Goal: Information Seeking & Learning: Learn about a topic

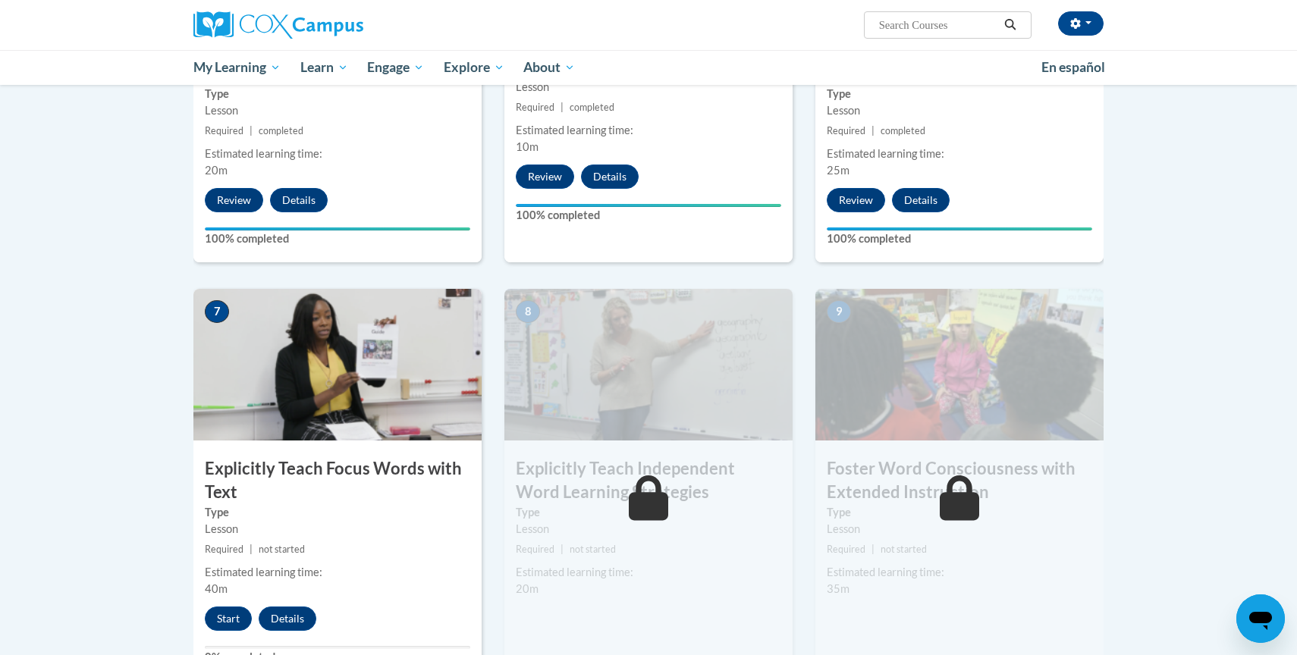
scroll to position [969, 0]
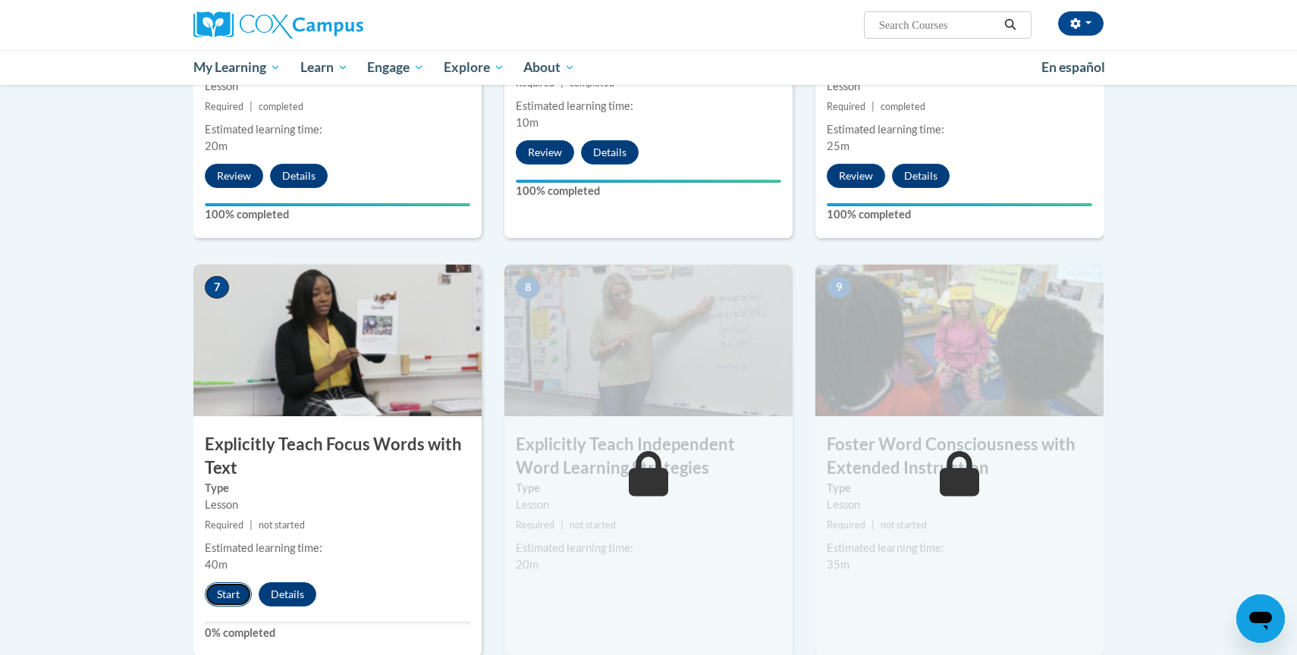
click at [224, 592] on button "Start" at bounding box center [228, 595] width 47 height 24
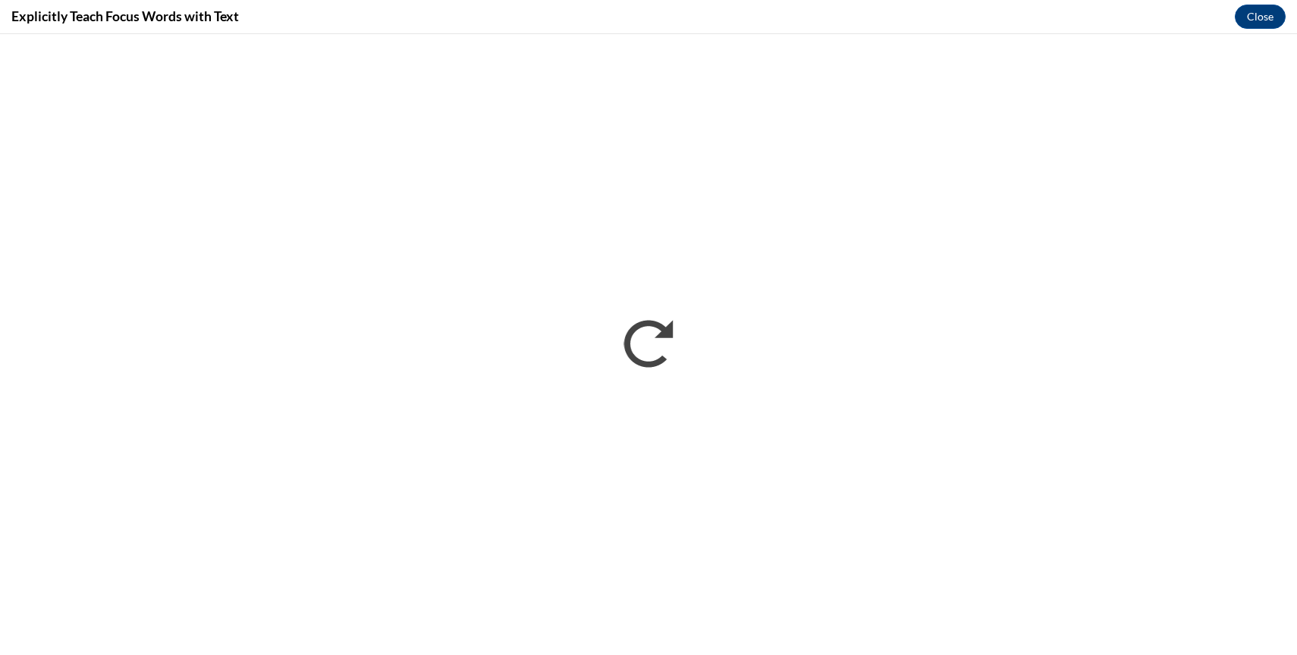
scroll to position [0, 0]
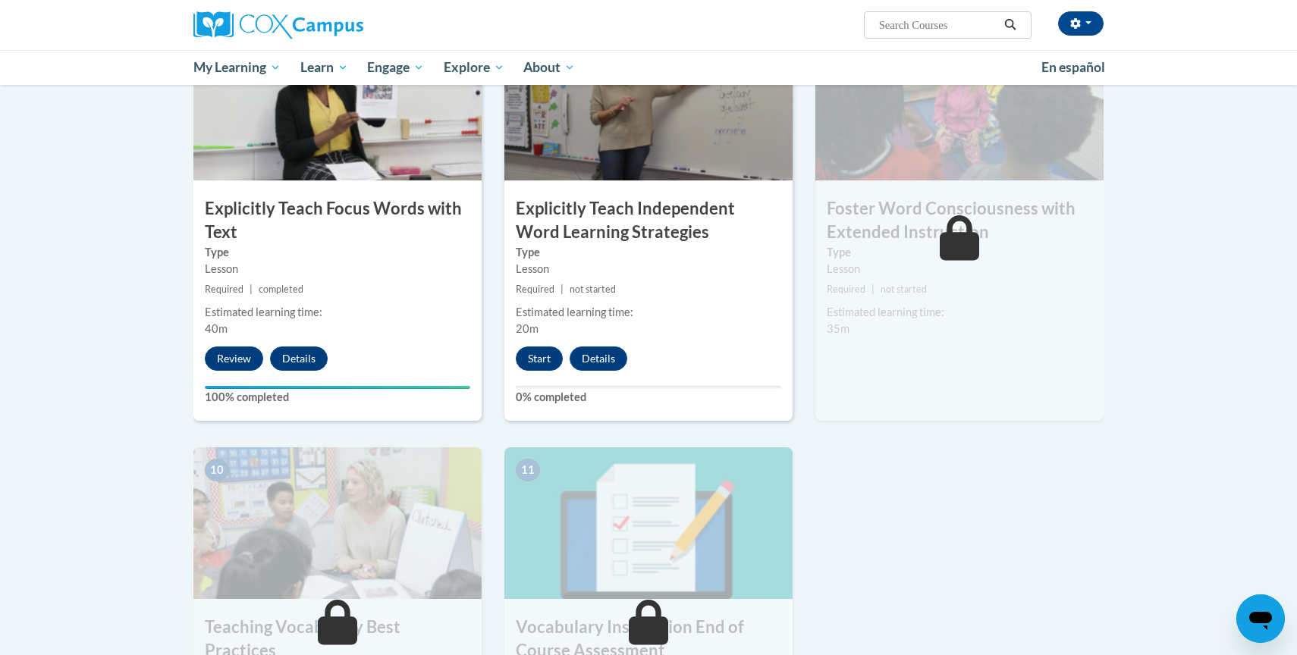
scroll to position [1198, 0]
